Goal: Find specific page/section: Find specific page/section

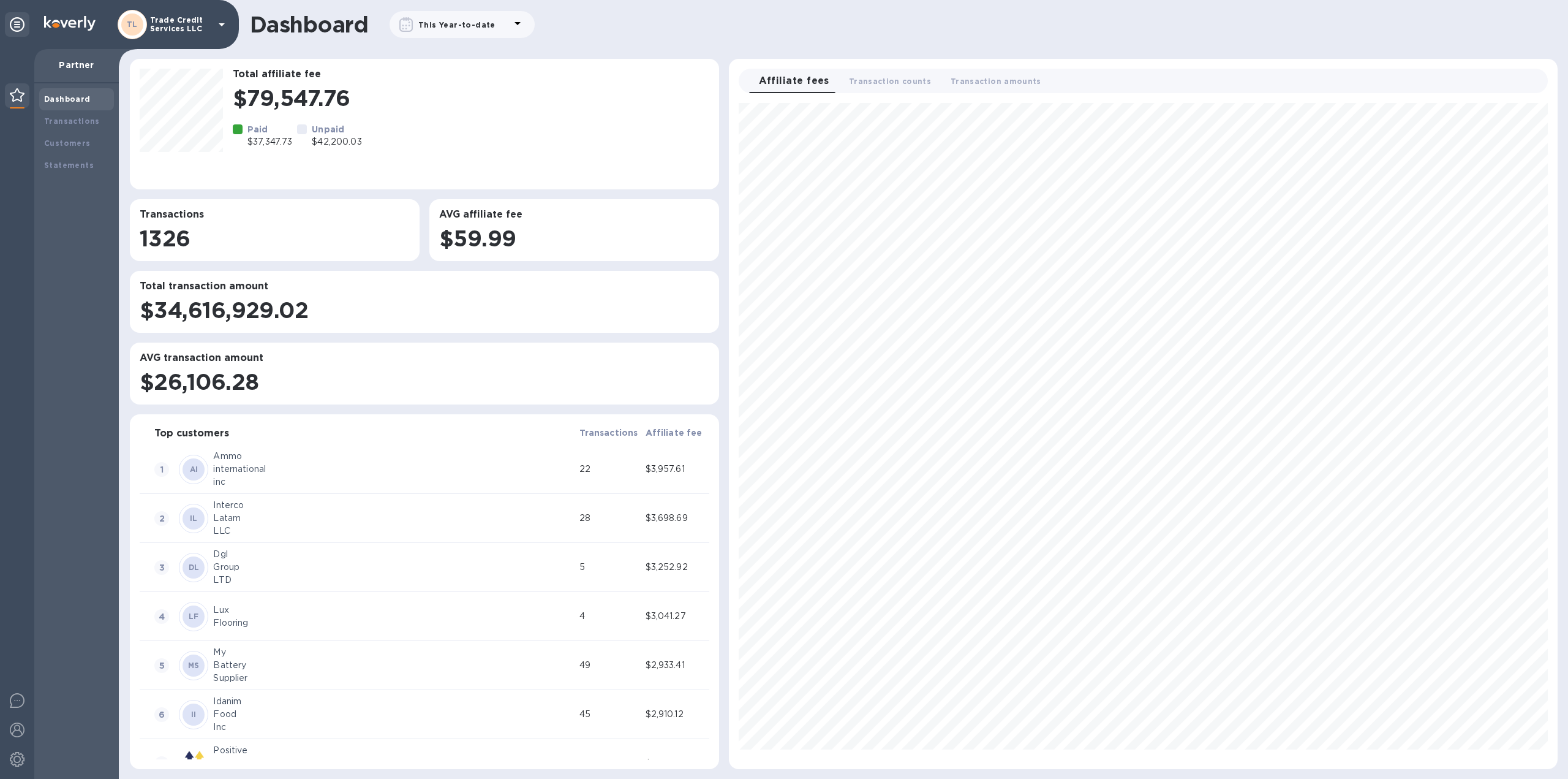
scroll to position [656, 818]
click at [78, 114] on div "Transactions" at bounding box center [77, 121] width 75 height 22
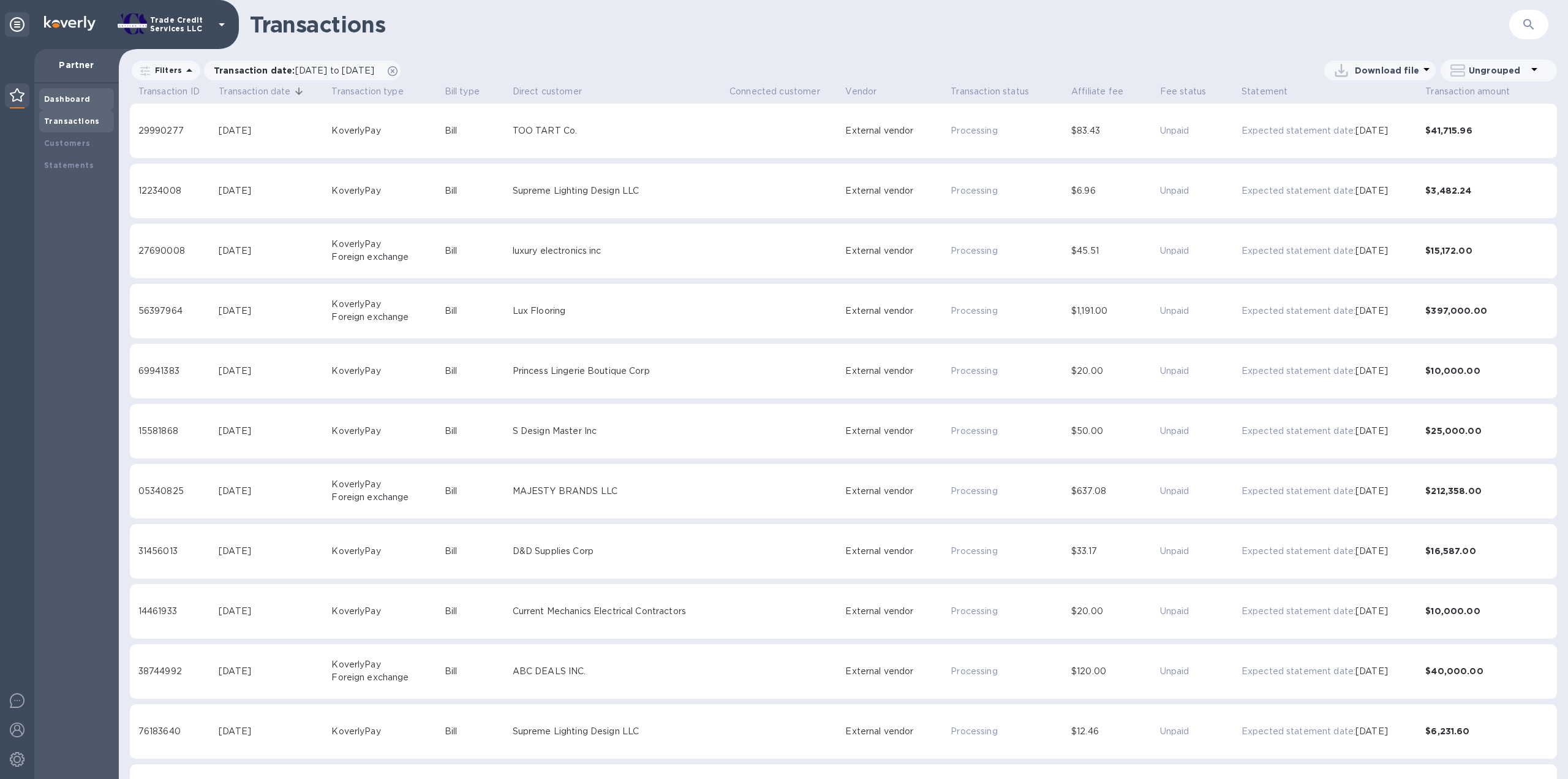
click at [70, 100] on b "Dashboard" at bounding box center [67, 99] width 46 height 10
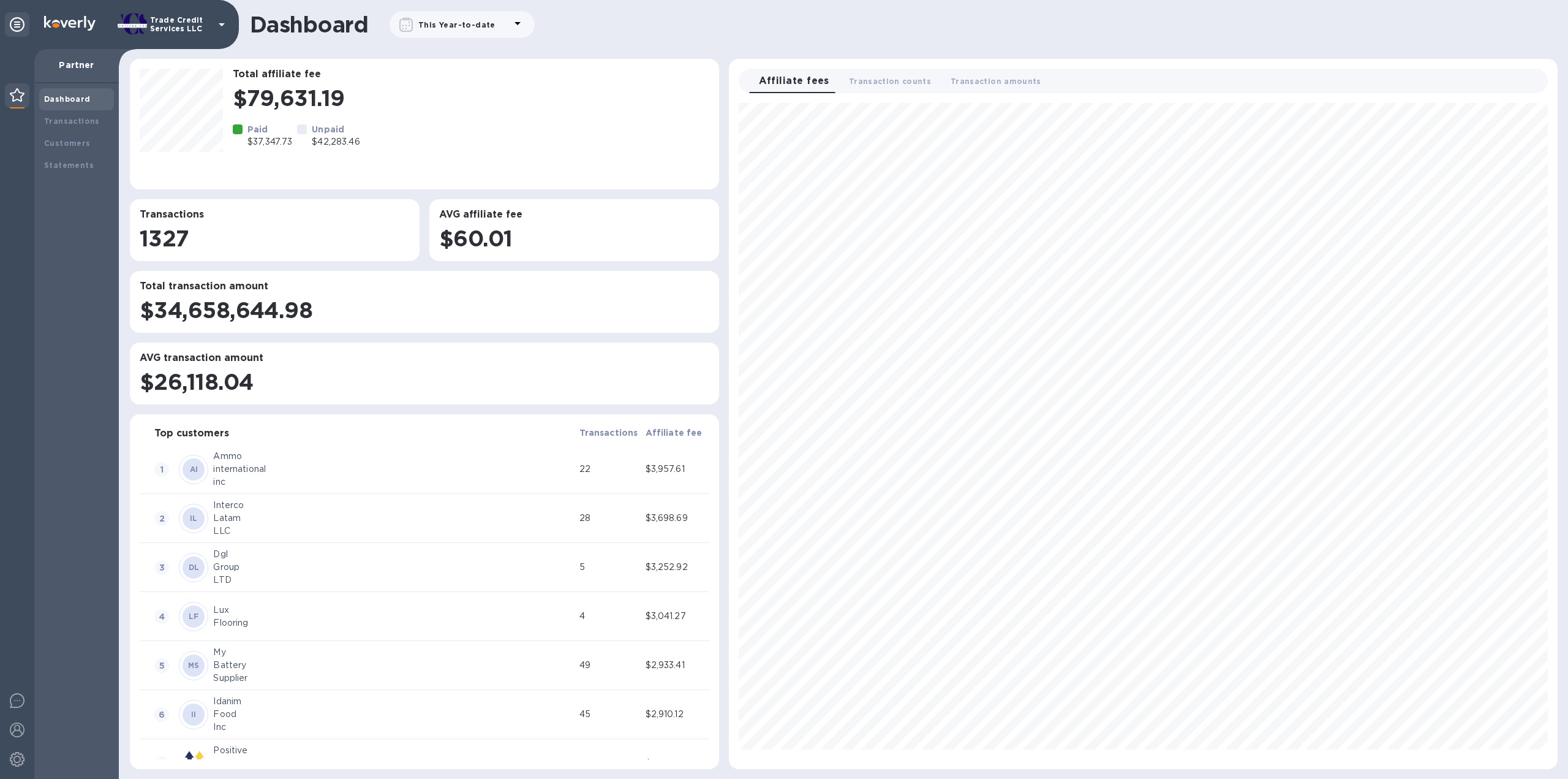
scroll to position [656, 818]
